Goal: Task Accomplishment & Management: Manage account settings

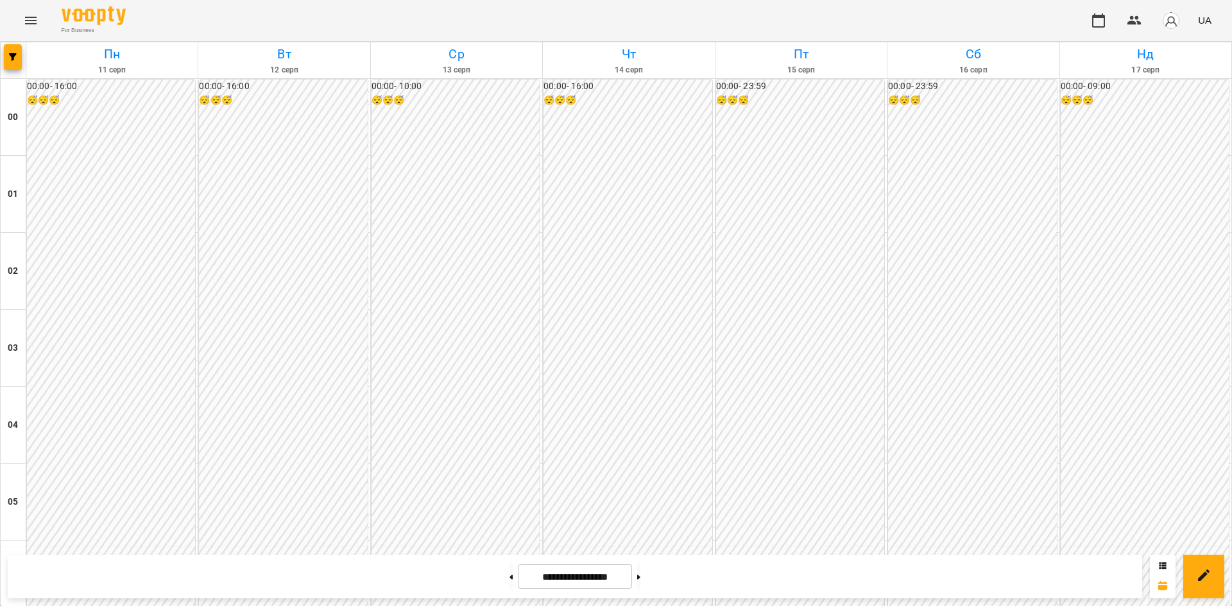
scroll to position [1192, 0]
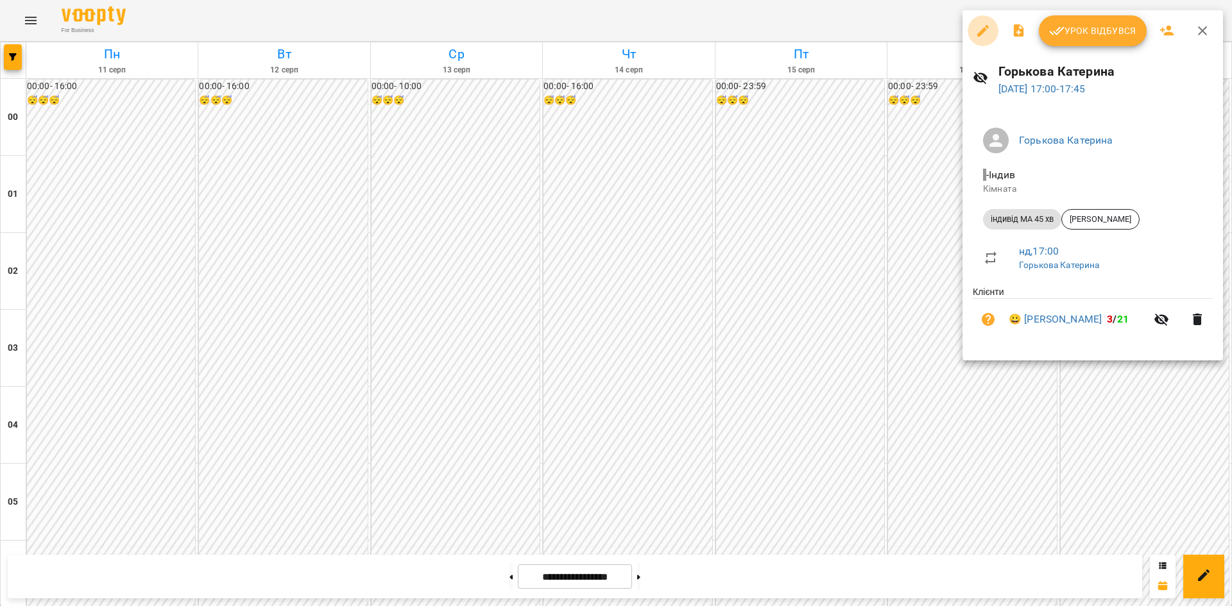
click at [983, 33] on icon "button" at bounding box center [982, 30] width 15 height 15
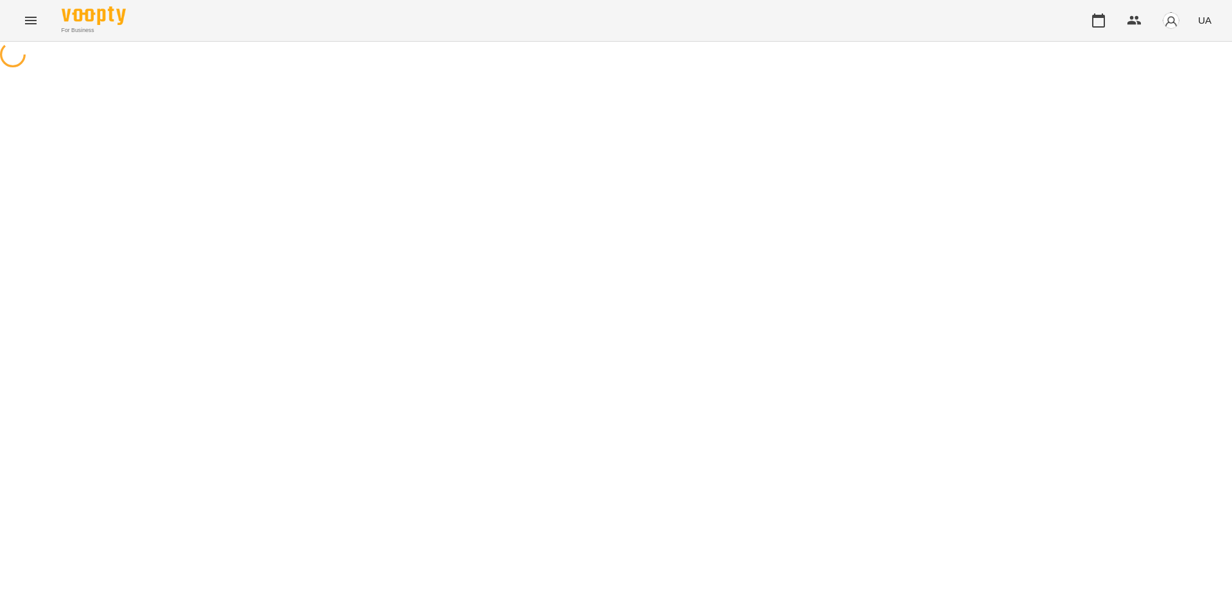
select select "**********"
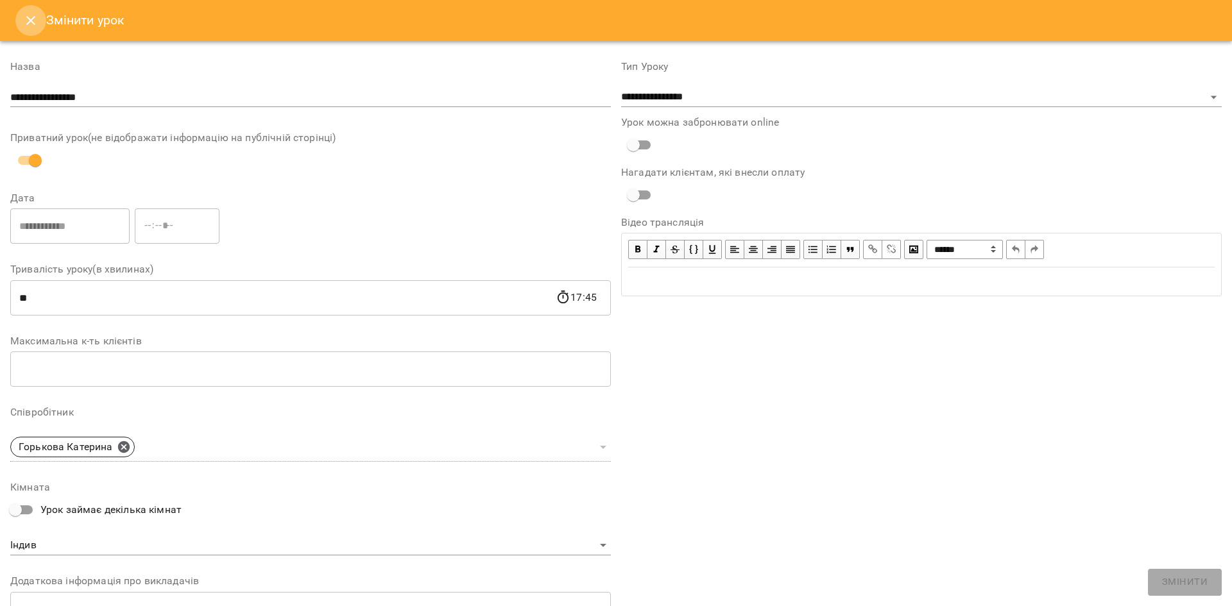
click at [24, 16] on icon "Close" at bounding box center [30, 20] width 15 height 15
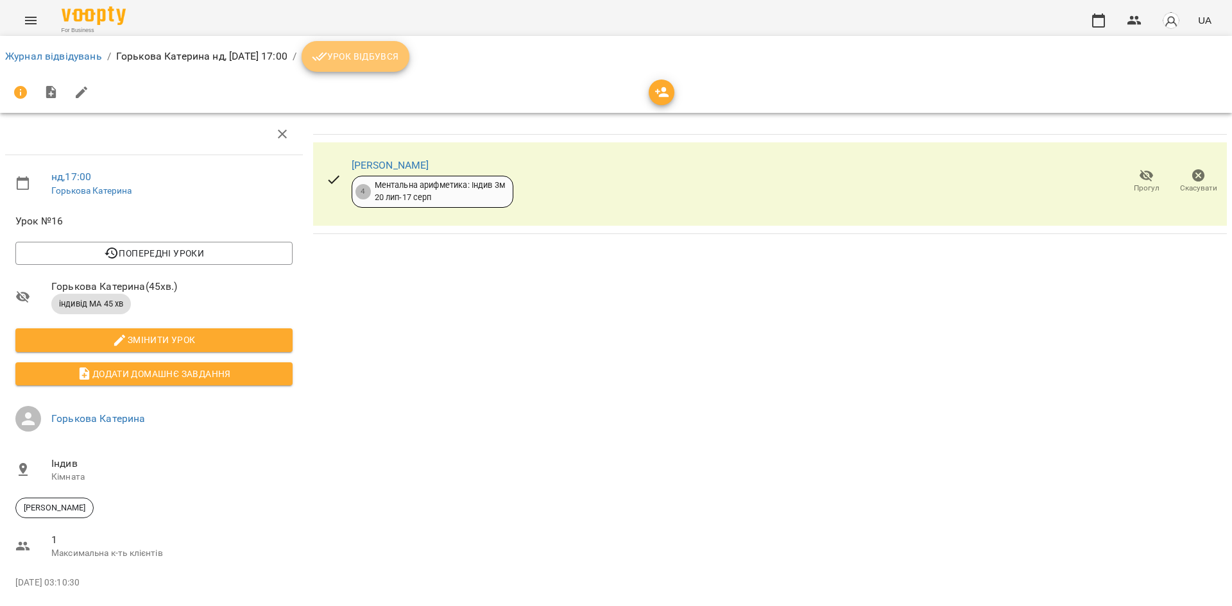
click at [399, 61] on span "Урок відбувся" at bounding box center [355, 56] width 87 height 15
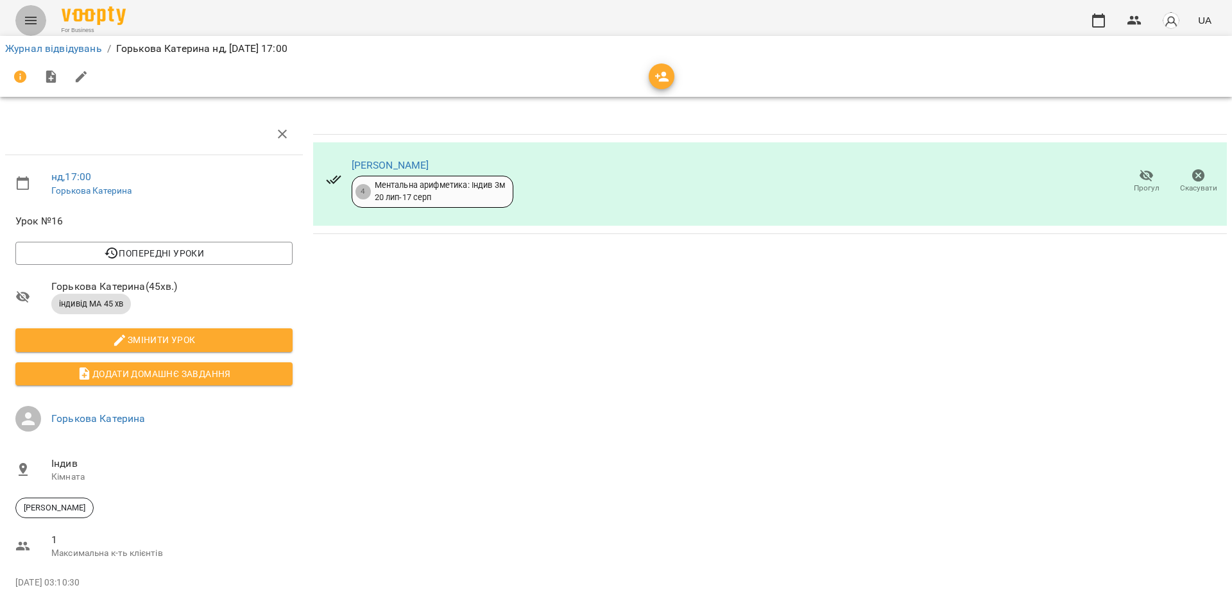
click at [30, 17] on icon "Menu" at bounding box center [31, 21] width 12 height 8
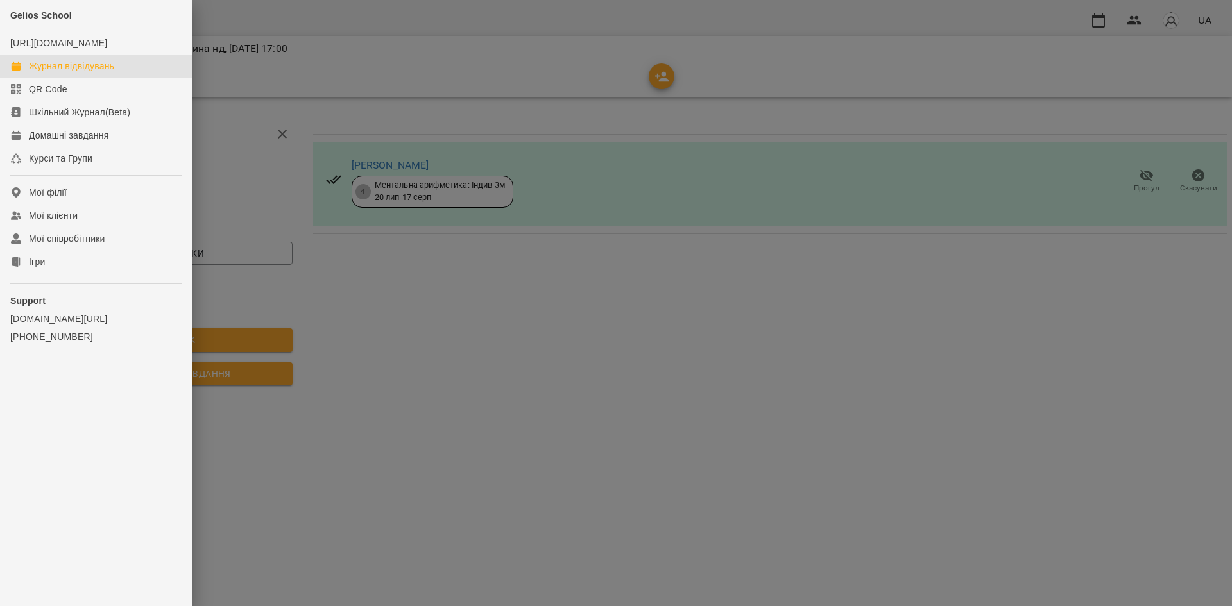
click at [60, 72] on div "Журнал відвідувань" at bounding box center [71, 66] width 85 height 13
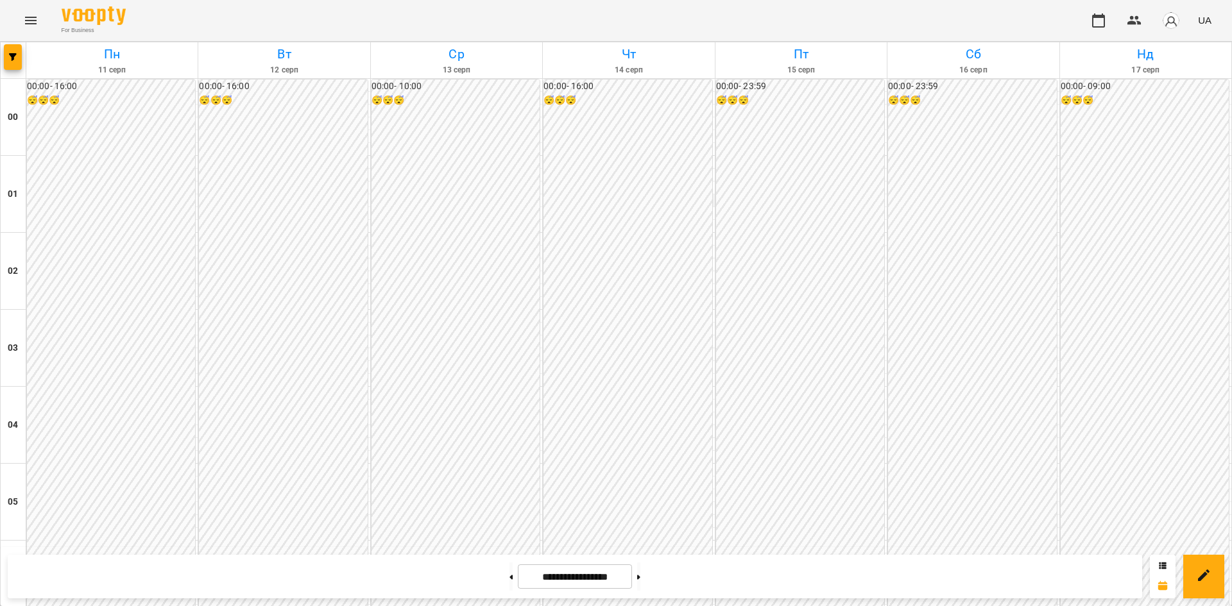
scroll to position [1153, 0]
